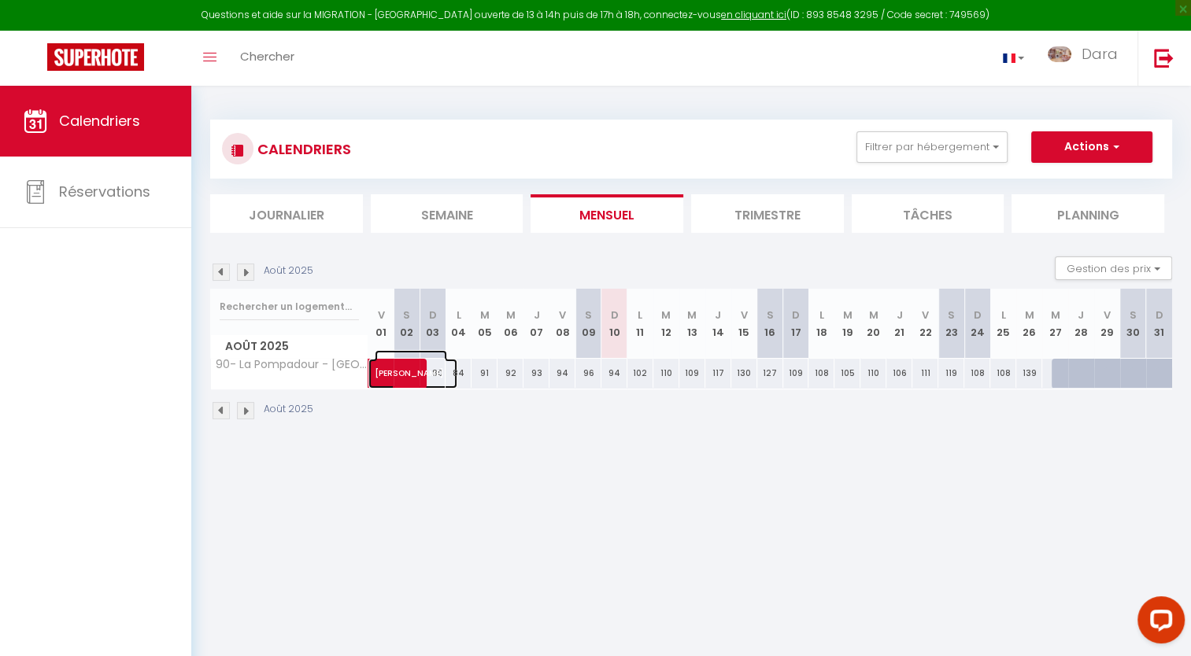
click at [441, 373] on span "[PERSON_NAME]" at bounding box center [411, 365] width 72 height 30
select select "OK"
select select "KO"
select select "0"
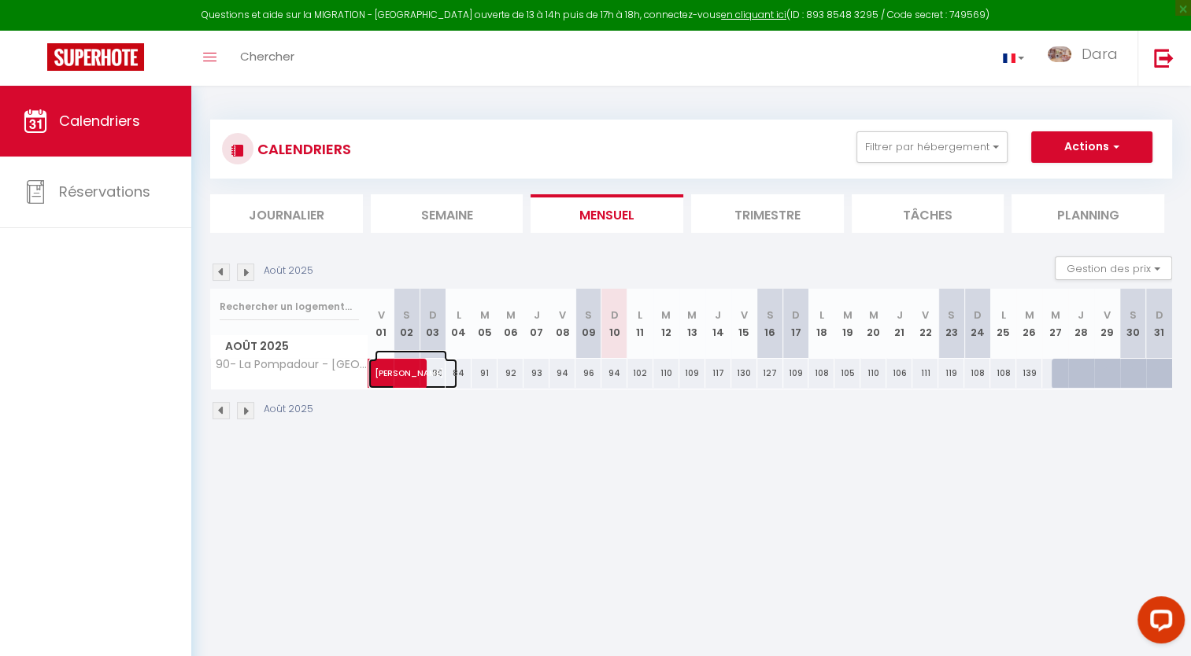
select select "1"
select select
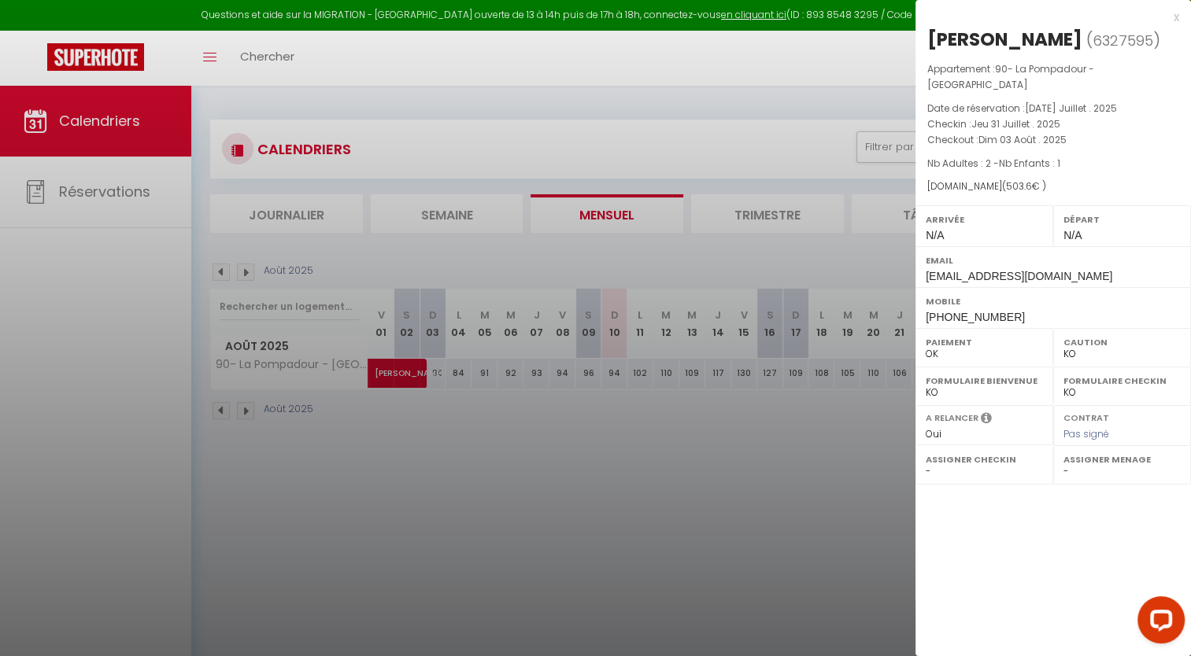
click at [456, 372] on div at bounding box center [595, 328] width 1191 height 656
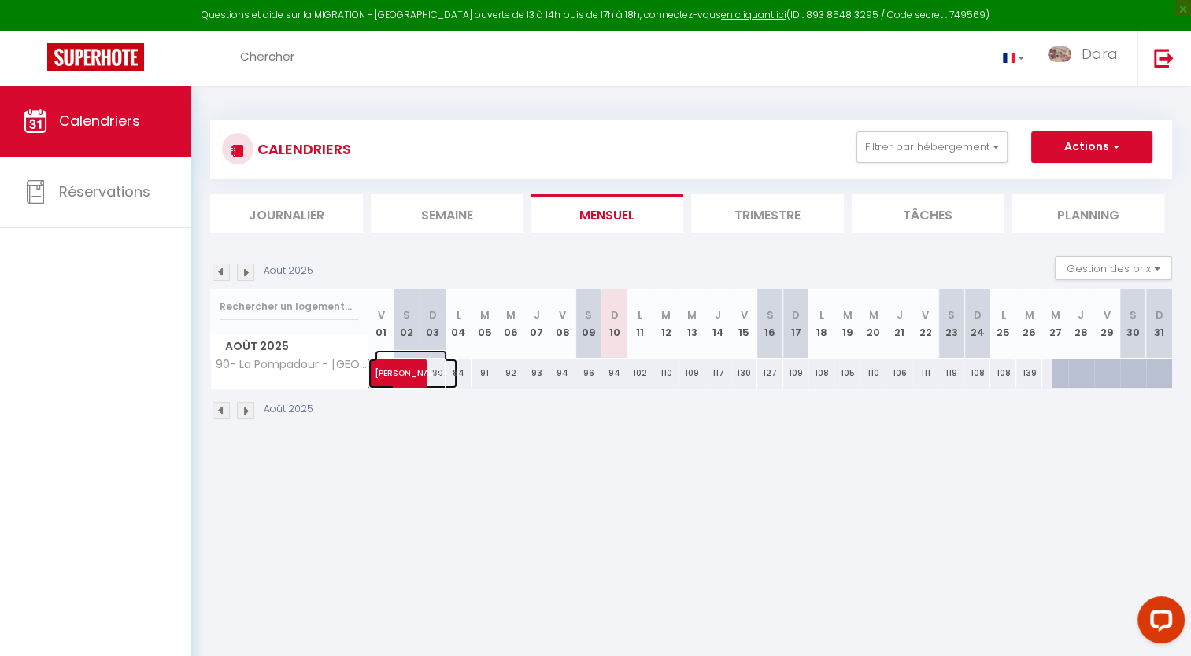
click at [437, 375] on span "[PERSON_NAME]" at bounding box center [411, 365] width 72 height 30
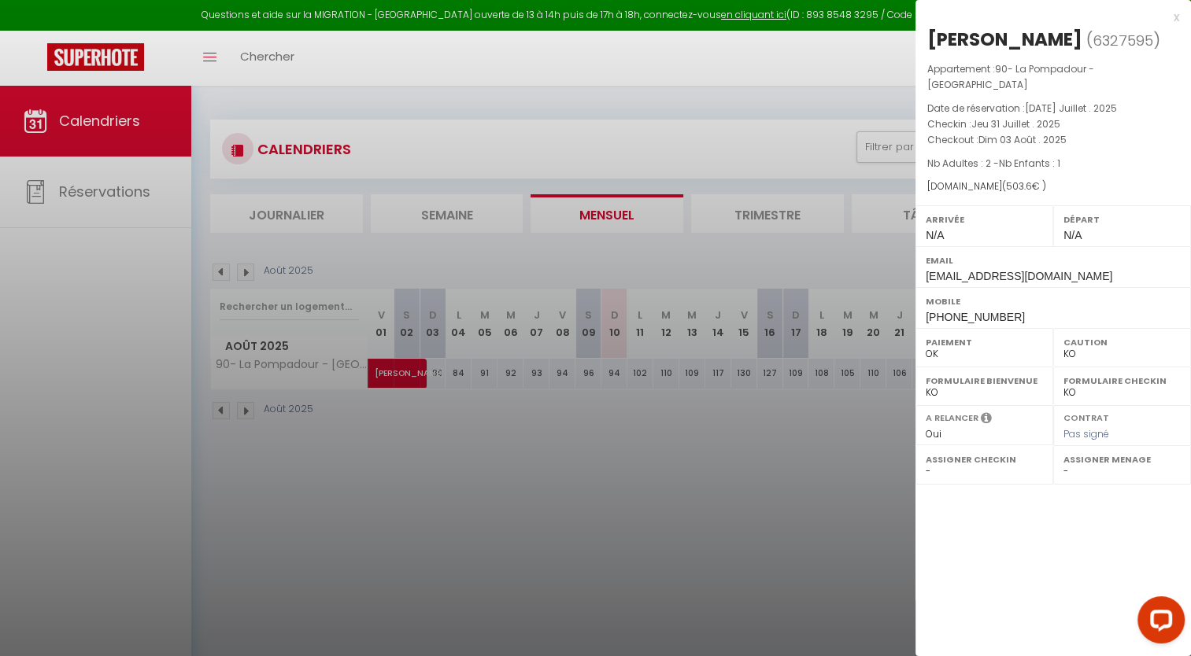
click at [434, 376] on div at bounding box center [595, 328] width 1191 height 656
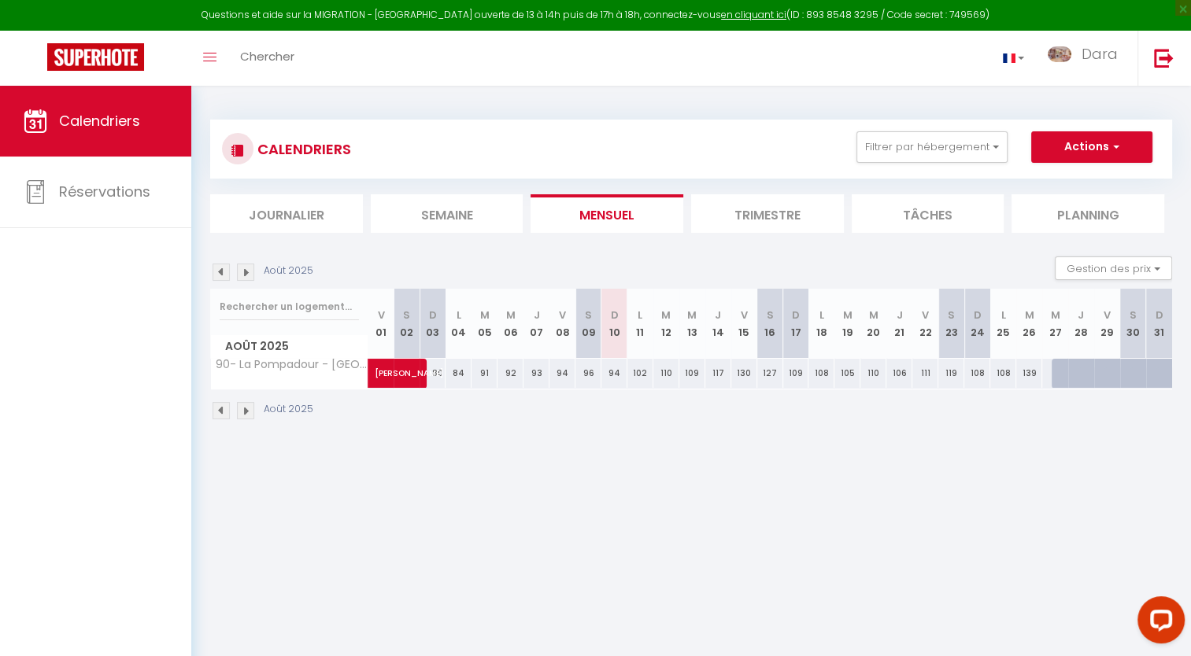
click at [460, 375] on div "84" at bounding box center [458, 373] width 26 height 29
click at [482, 376] on div "91" at bounding box center [484, 373] width 26 height 29
click at [516, 371] on div "92" at bounding box center [510, 373] width 26 height 29
click at [533, 372] on div "93" at bounding box center [536, 373] width 26 height 29
click at [774, 370] on div "127" at bounding box center [770, 373] width 26 height 29
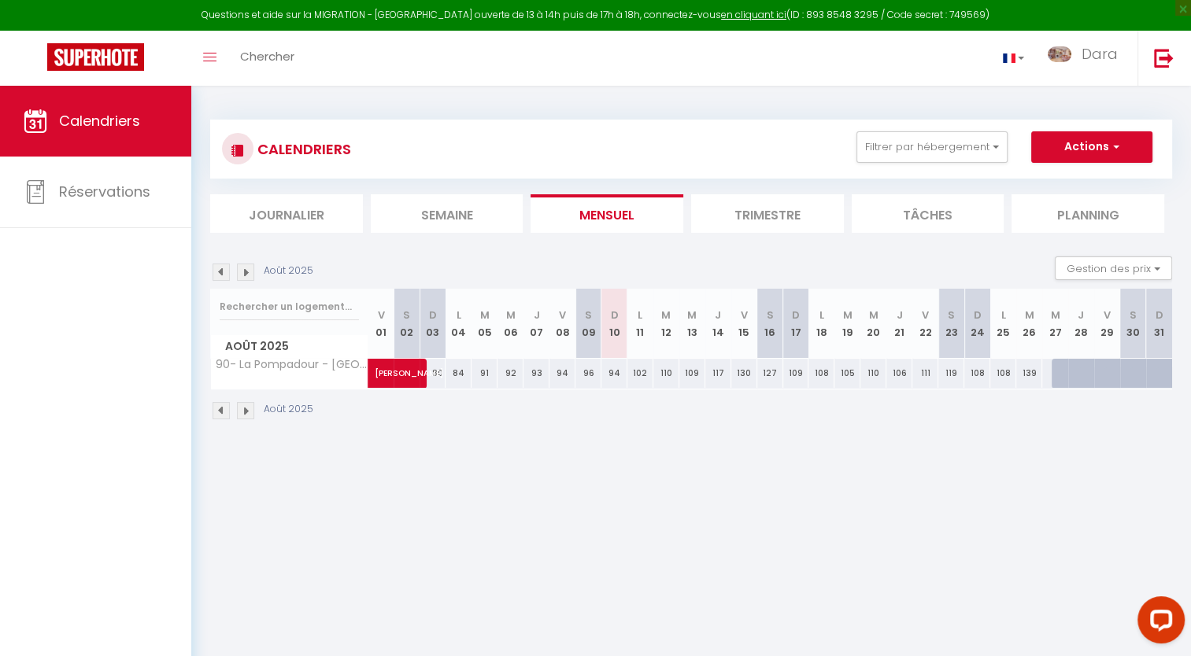
click at [793, 374] on div "109" at bounding box center [796, 373] width 26 height 29
click at [816, 373] on div "108" at bounding box center [821, 373] width 26 height 29
click at [881, 374] on div "110" at bounding box center [873, 373] width 26 height 29
click at [895, 373] on div "106" at bounding box center [899, 373] width 26 height 29
drag, startPoint x: 896, startPoint y: 373, endPoint x: 919, endPoint y: 373, distance: 23.6
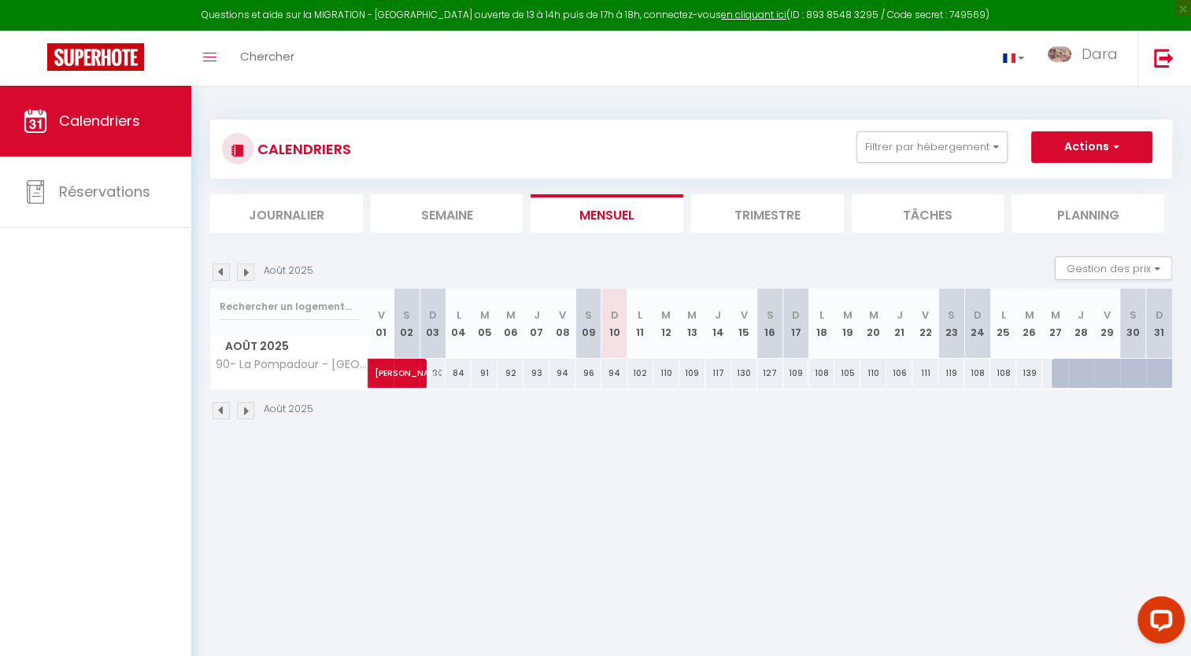
click at [919, 373] on div "111" at bounding box center [925, 373] width 26 height 29
click at [947, 374] on div "119" at bounding box center [951, 373] width 26 height 29
drag, startPoint x: 951, startPoint y: 375, endPoint x: 982, endPoint y: 376, distance: 30.7
click at [982, 376] on div "108" at bounding box center [977, 373] width 26 height 29
click at [1035, 374] on div "139" at bounding box center [1029, 373] width 26 height 29
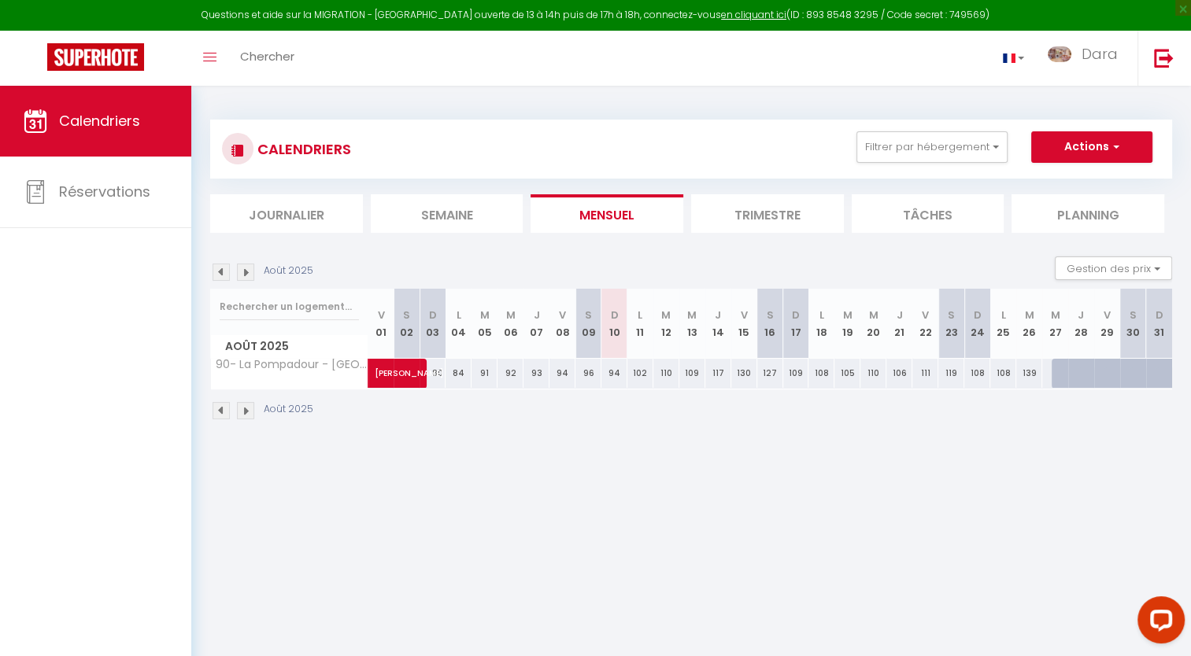
click at [1082, 380] on div at bounding box center [1090, 382] width 26 height 30
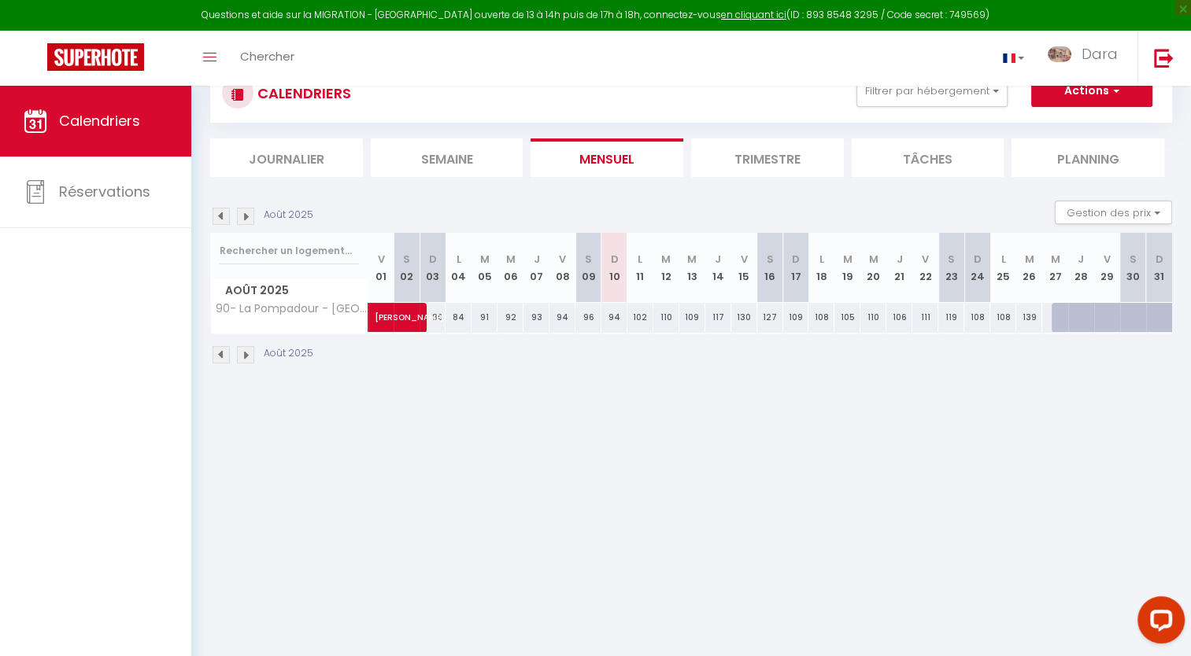
scroll to position [57, 0]
click at [891, 159] on li "Tâches" at bounding box center [927, 157] width 153 height 39
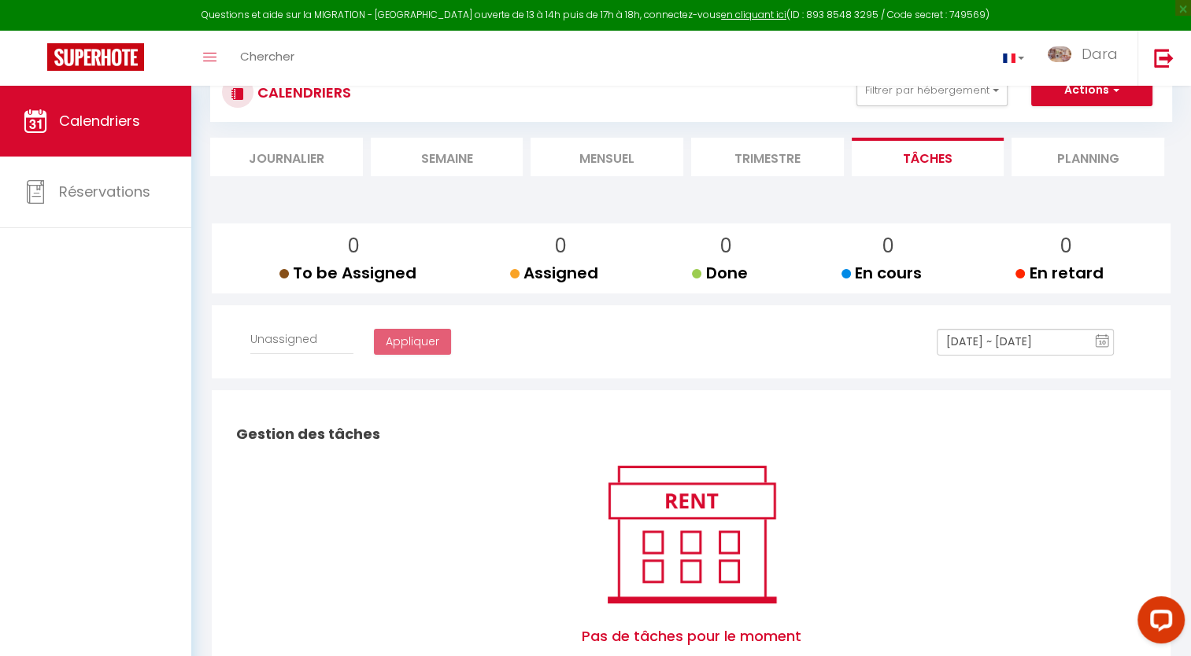
select select
click at [1065, 164] on li "Planning" at bounding box center [1087, 157] width 153 height 39
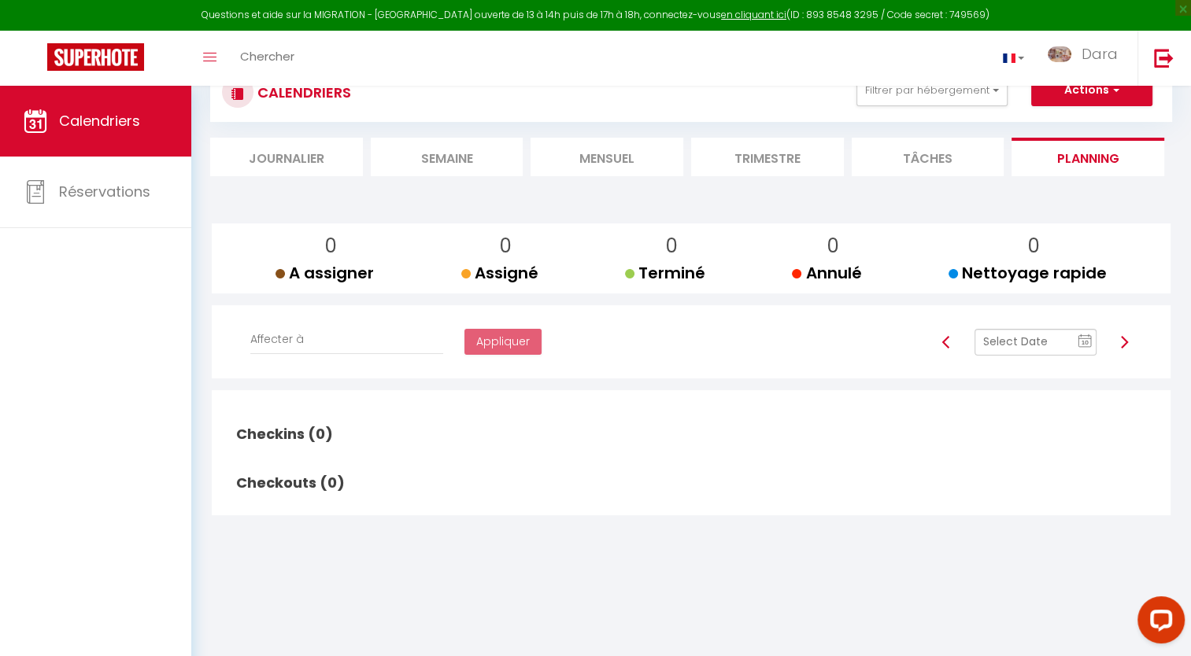
click at [268, 161] on li "Journalier" at bounding box center [286, 157] width 153 height 39
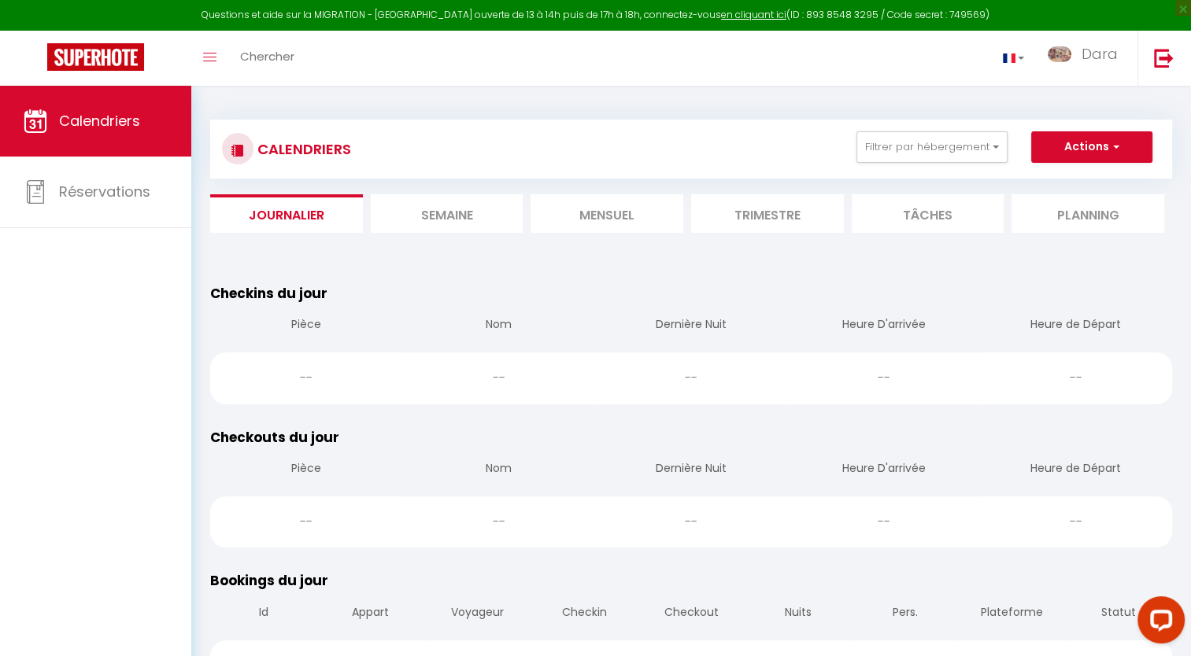
click at [234, 153] on img at bounding box center [237, 150] width 13 height 13
click at [297, 151] on h3 "CALENDRIERS" at bounding box center [302, 148] width 98 height 35
click at [604, 212] on li "Mensuel" at bounding box center [606, 213] width 153 height 39
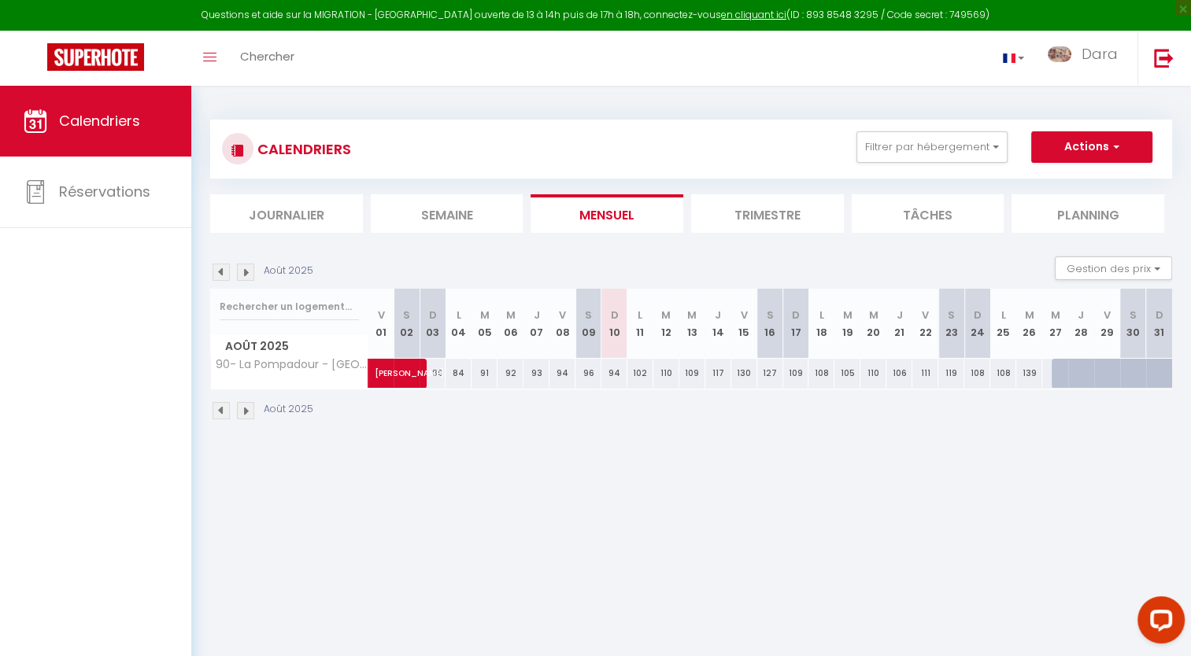
click at [746, 212] on li "Trimestre" at bounding box center [767, 213] width 153 height 39
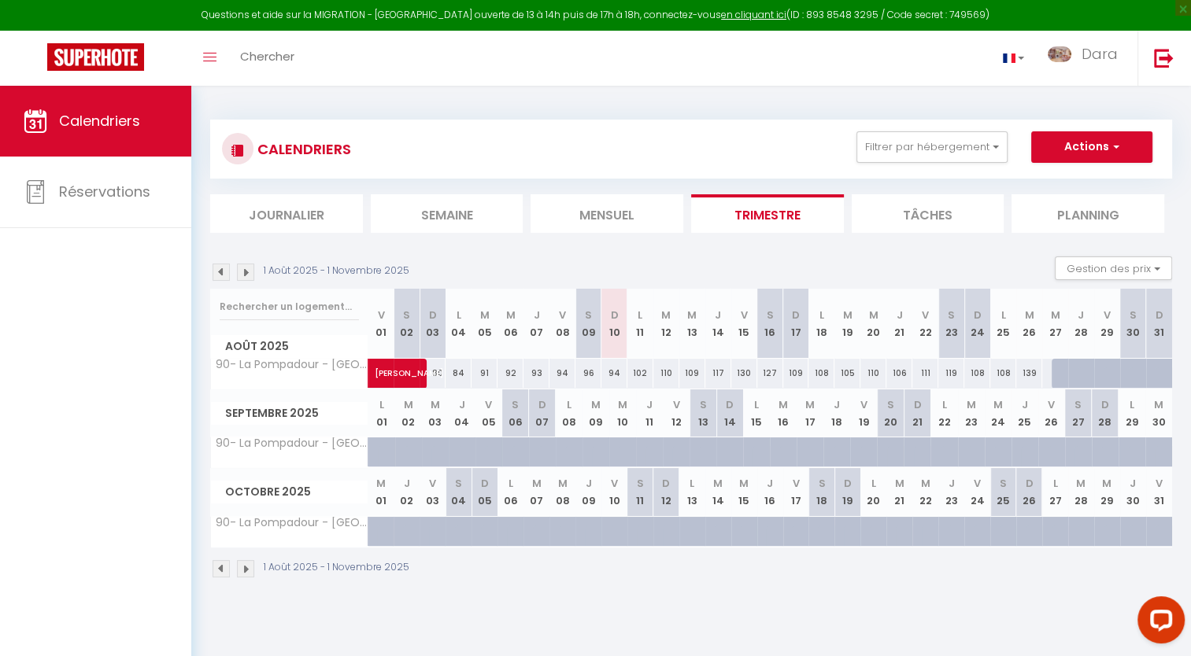
click at [437, 218] on li "Semaine" at bounding box center [447, 213] width 153 height 39
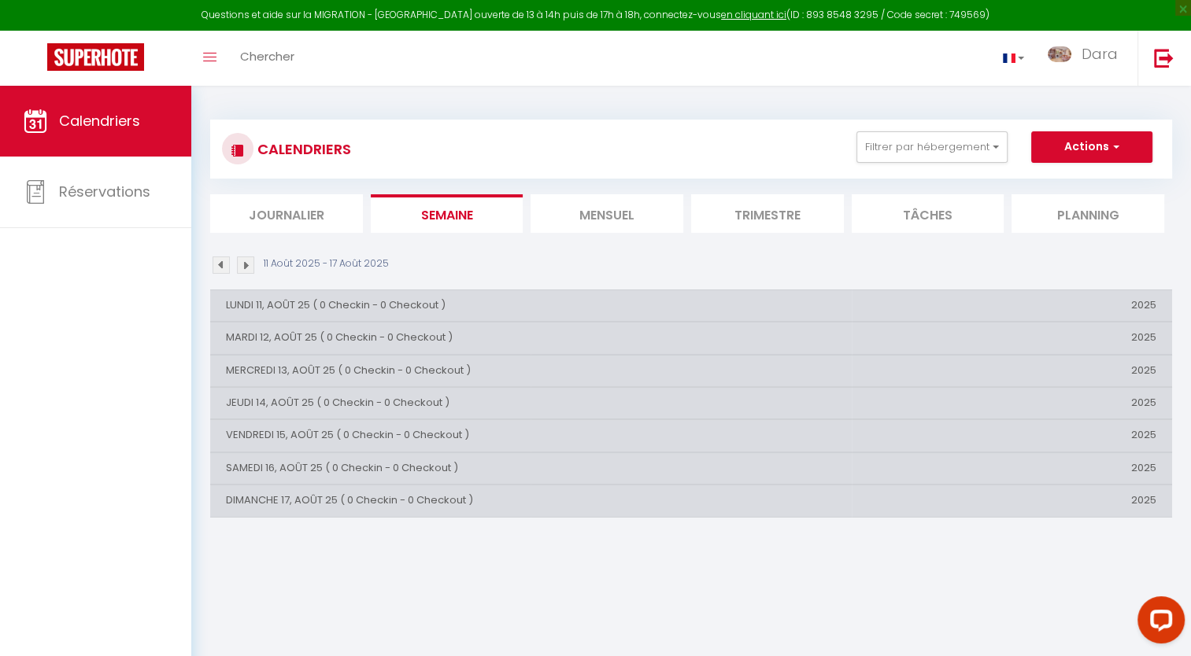
click at [220, 268] on img at bounding box center [220, 265] width 17 height 17
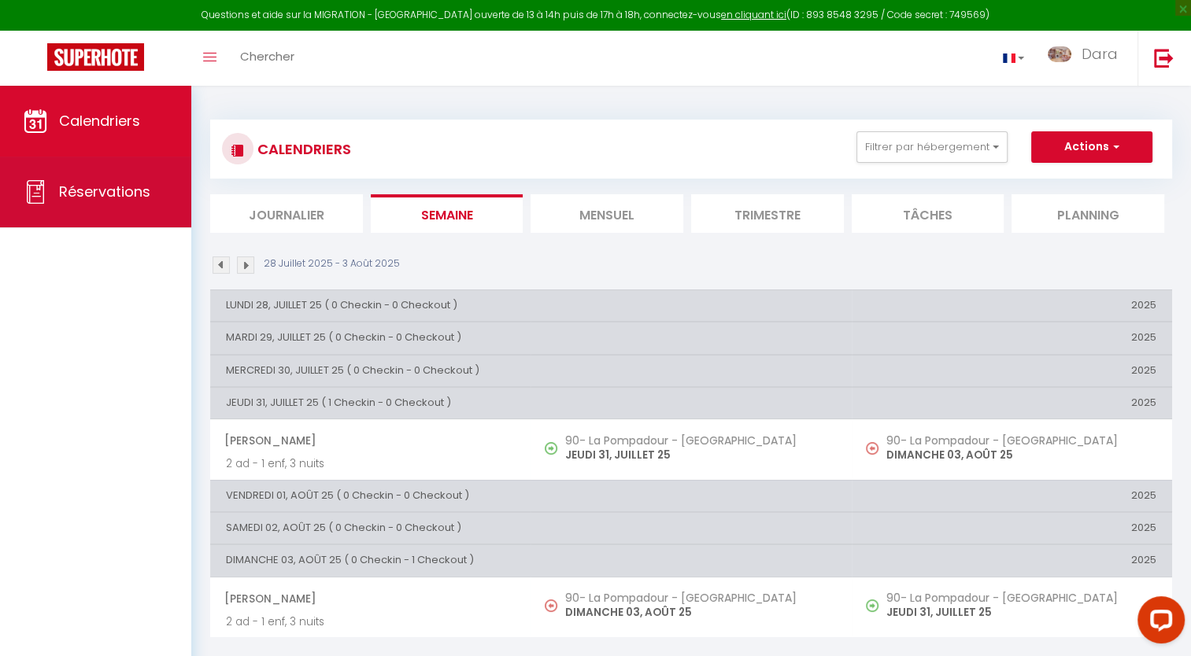
click at [131, 189] on span "Réservations" at bounding box center [104, 192] width 91 height 20
select select "not_cancelled"
